Goal: Transaction & Acquisition: Purchase product/service

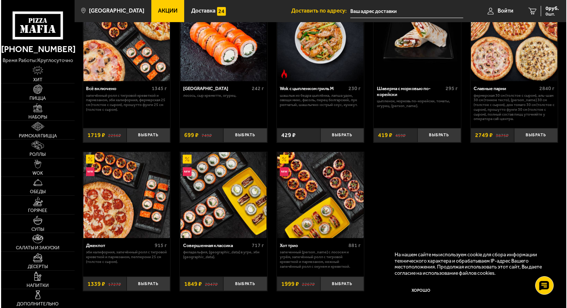
scroll to position [369, 0]
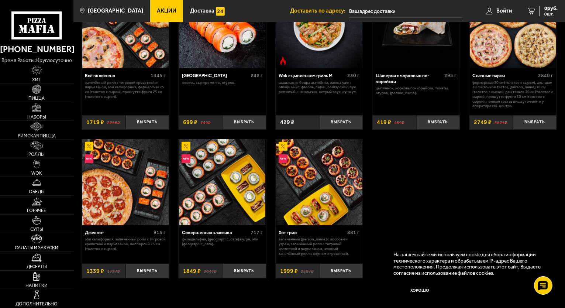
click at [388, 12] on input "text" at bounding box center [405, 11] width 113 height 14
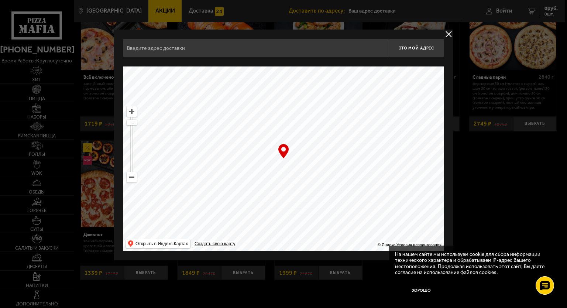
drag, startPoint x: 346, startPoint y: 125, endPoint x: 337, endPoint y: 187, distance: 63.1
click at [337, 187] on ymaps at bounding box center [283, 158] width 321 height 185
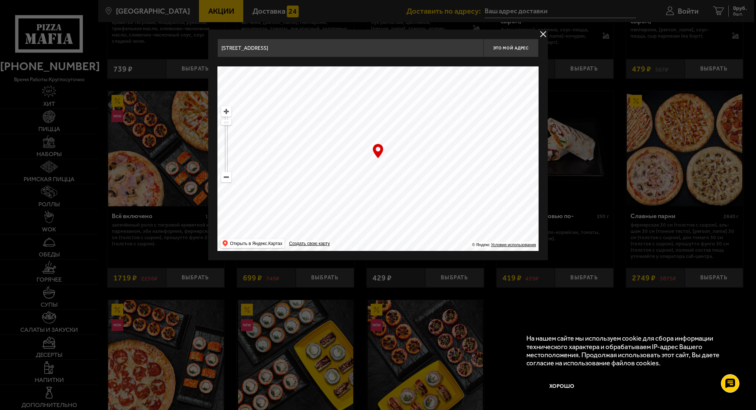
drag, startPoint x: 462, startPoint y: 141, endPoint x: 426, endPoint y: 309, distance: 172.1
click at [426, 308] on main "[GEOGRAPHIC_DATA] Все Акции Доставка Личный кабинет Акции Доставка Доставить по…" at bounding box center [425, 249] width 658 height 1236
drag, startPoint x: 439, startPoint y: 112, endPoint x: 368, endPoint y: 230, distance: 137.8
click at [368, 230] on ymaps at bounding box center [377, 158] width 321 height 185
drag, startPoint x: 439, startPoint y: 169, endPoint x: 398, endPoint y: 199, distance: 50.4
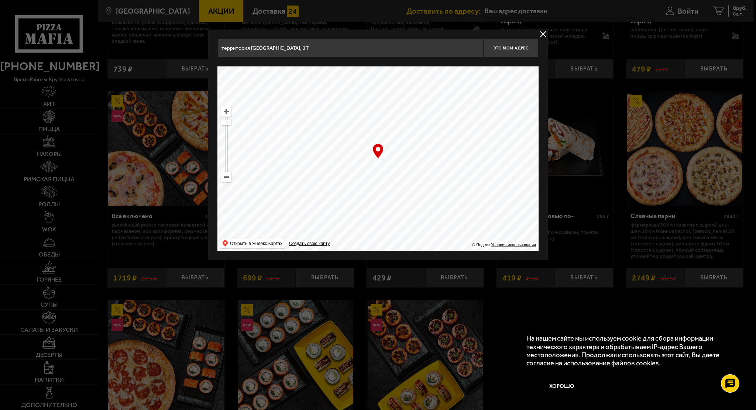
click at [398, 199] on ymaps at bounding box center [377, 158] width 321 height 185
drag, startPoint x: 436, startPoint y: 136, endPoint x: 378, endPoint y: 210, distance: 93.9
click at [378, 210] on ymaps at bounding box center [377, 158] width 321 height 185
drag, startPoint x: 376, startPoint y: 184, endPoint x: 289, endPoint y: 211, distance: 90.9
click at [289, 211] on ymaps at bounding box center [377, 158] width 321 height 185
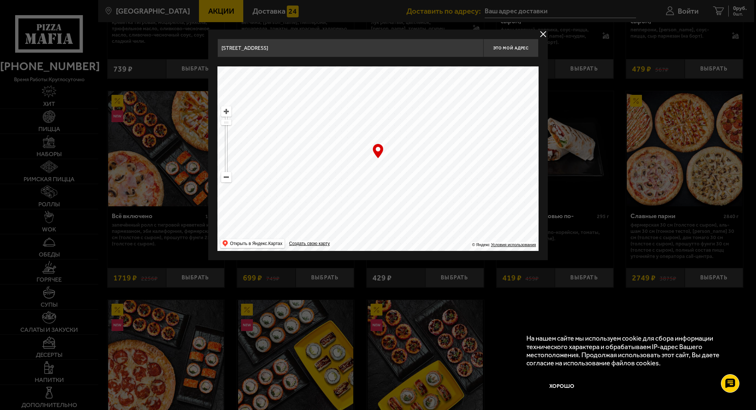
drag, startPoint x: 369, startPoint y: 164, endPoint x: 268, endPoint y: 151, distance: 100.9
click at [268, 151] on ymaps at bounding box center [377, 158] width 321 height 185
click at [373, 136] on ymaps at bounding box center [377, 158] width 321 height 185
click at [371, 138] on ymaps at bounding box center [377, 158] width 321 height 185
drag, startPoint x: 367, startPoint y: 160, endPoint x: 370, endPoint y: 174, distance: 14.0
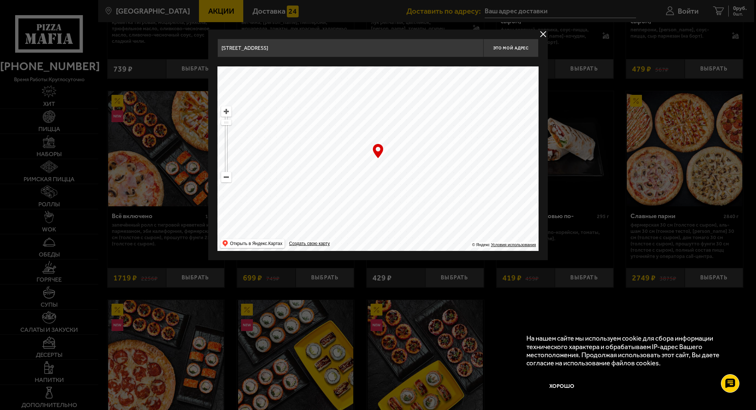
click at [370, 174] on ymaps at bounding box center [377, 158] width 321 height 185
type input "[STREET_ADDRESS]"
click at [510, 49] on span "Это мой адрес" at bounding box center [510, 48] width 35 height 5
click at [527, 48] on span "Это мой адрес" at bounding box center [510, 48] width 35 height 5
click at [544, 32] on button "delivery type" at bounding box center [543, 34] width 9 height 9
